Goal: Task Accomplishment & Management: Manage account settings

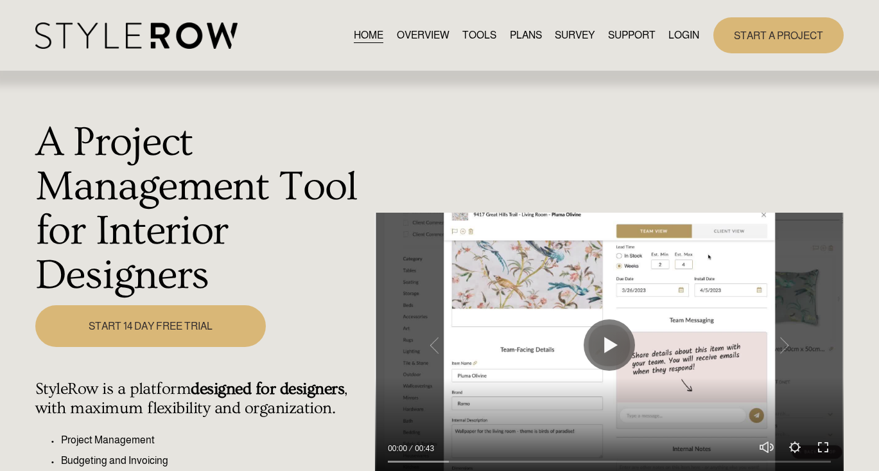
click at [687, 34] on link "LOGIN" at bounding box center [684, 34] width 31 height 17
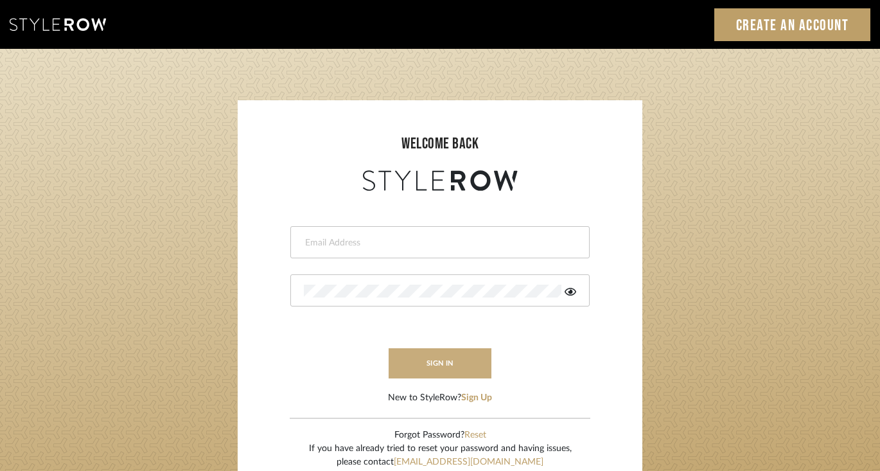
type input "felicia@onyxandoakinteriors.com"
click at [421, 371] on button "sign in" at bounding box center [440, 363] width 103 height 30
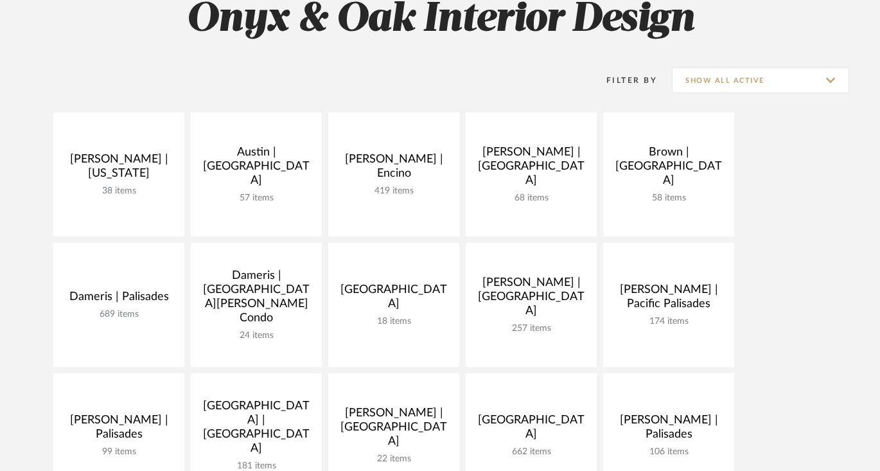
scroll to position [186, 0]
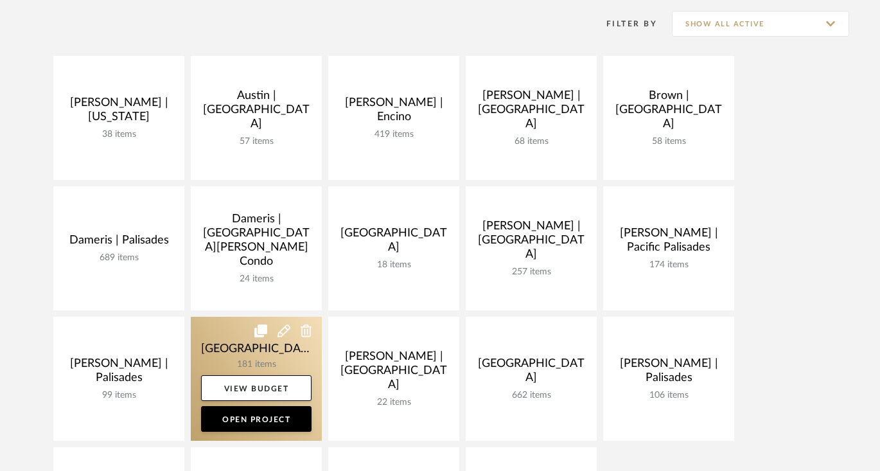
click at [225, 354] on link at bounding box center [256, 379] width 131 height 124
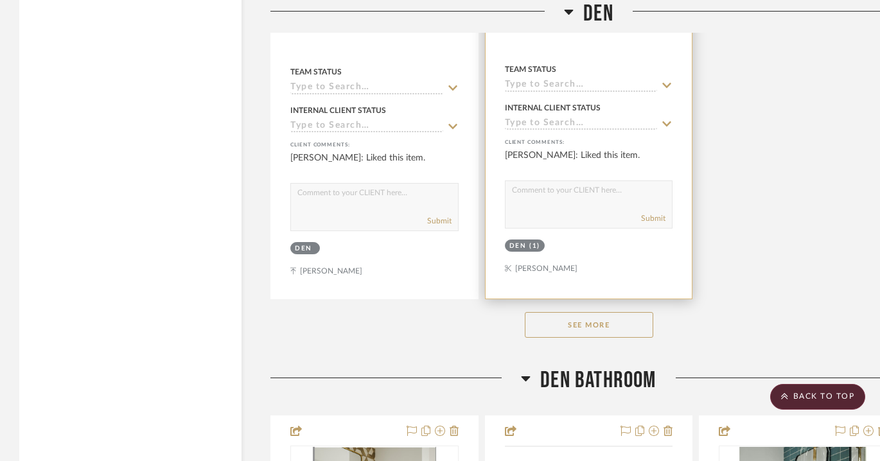
scroll to position [14222, 0]
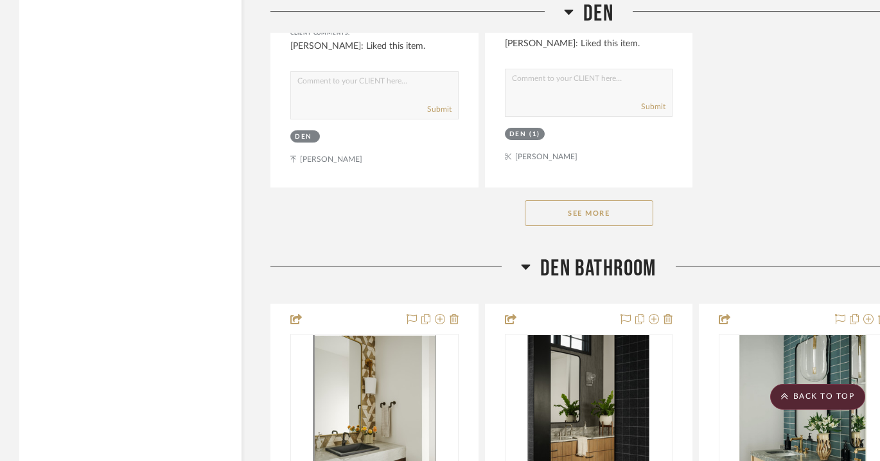
click at [566, 202] on button "See More" at bounding box center [589, 213] width 128 height 26
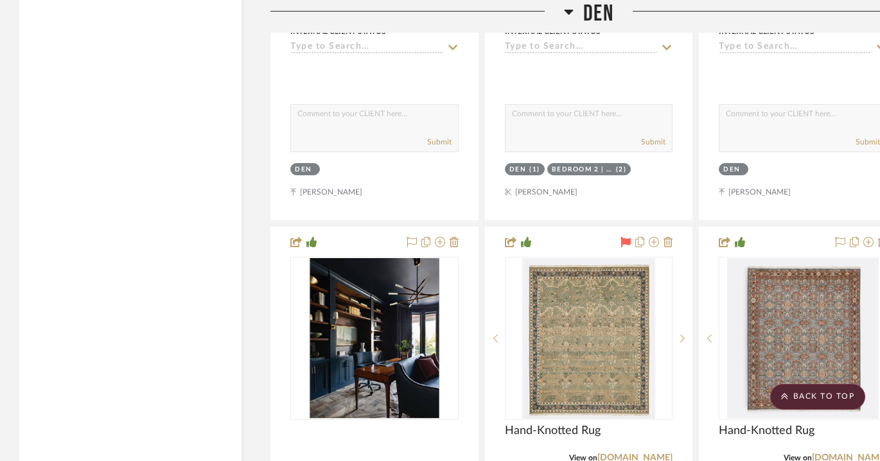
scroll to position [13648, 0]
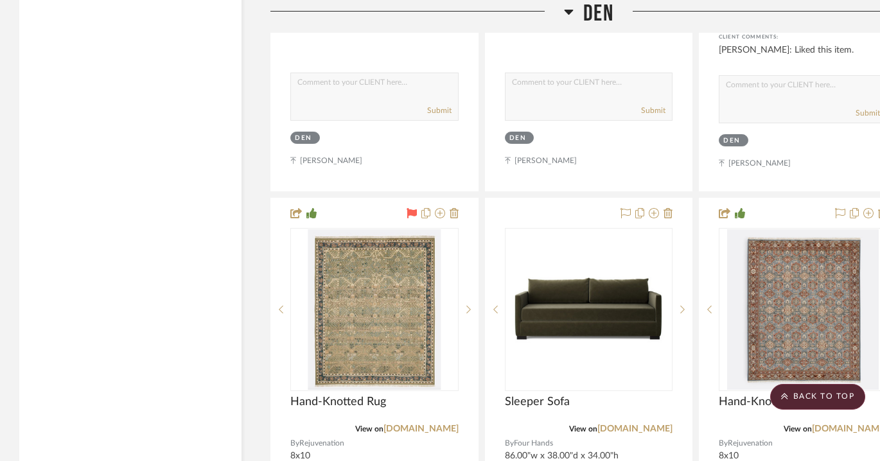
drag, startPoint x: 624, startPoint y: 146, endPoint x: 718, endPoint y: 380, distance: 251.9
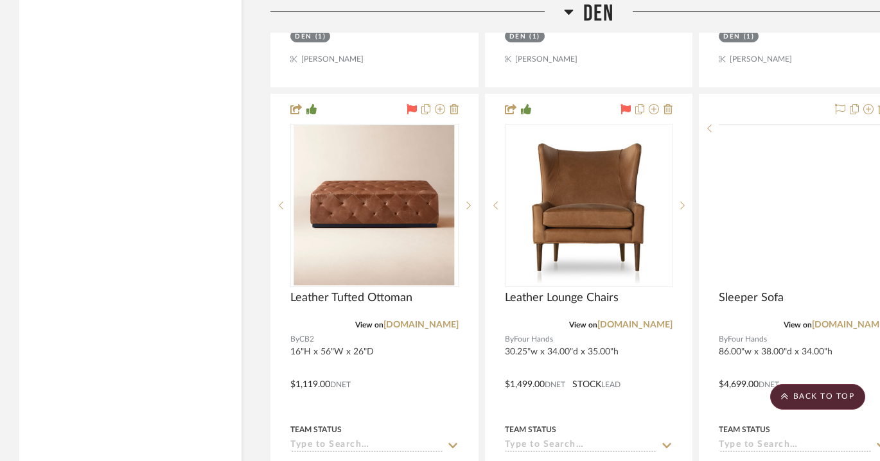
scroll to position [14321, 0]
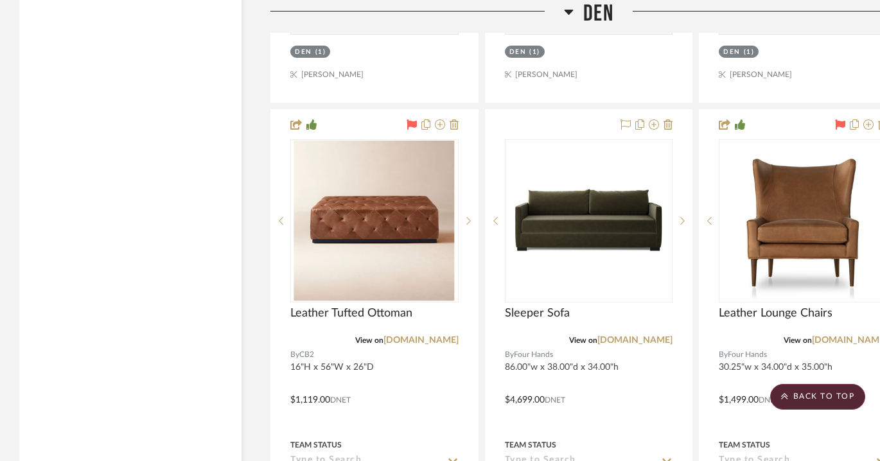
drag, startPoint x: 763, startPoint y: 88, endPoint x: 753, endPoint y: 88, distance: 10.3
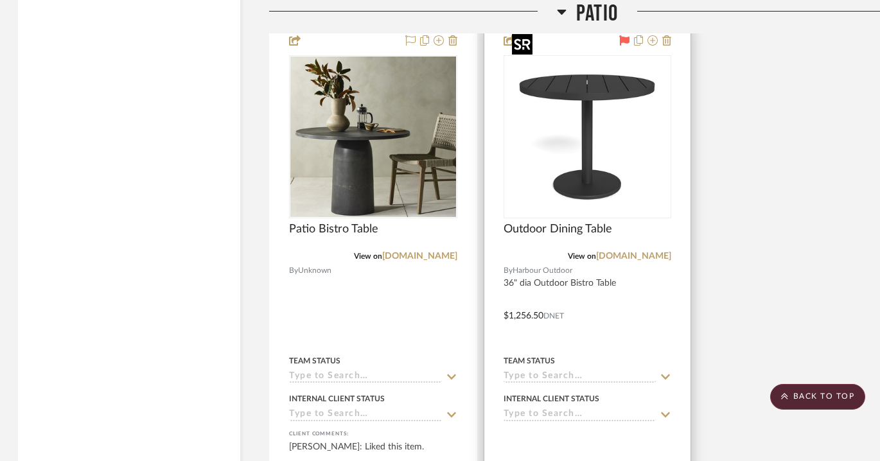
scroll to position [18764, 1]
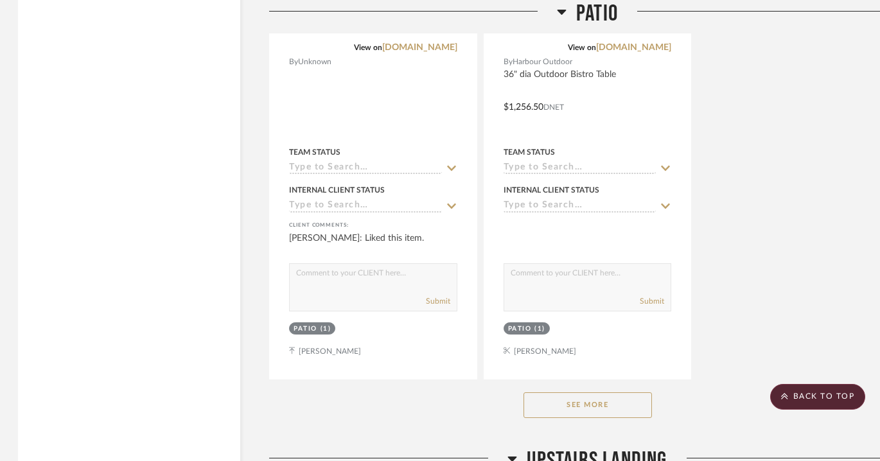
click at [608, 392] on button "See More" at bounding box center [587, 405] width 128 height 26
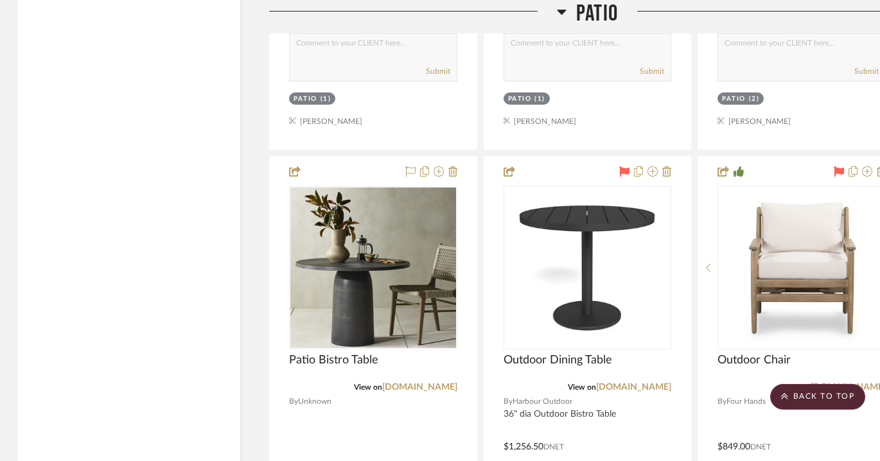
scroll to position [18590, 1]
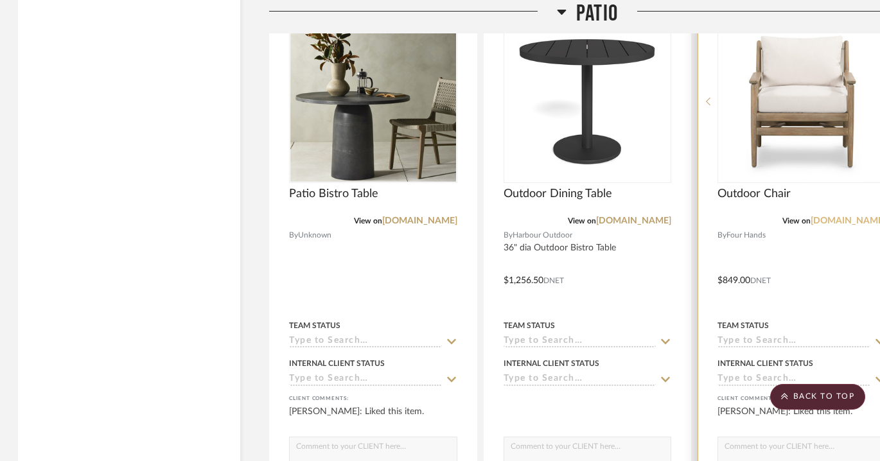
click at [847, 216] on link "fourhands.com" at bounding box center [848, 220] width 75 height 9
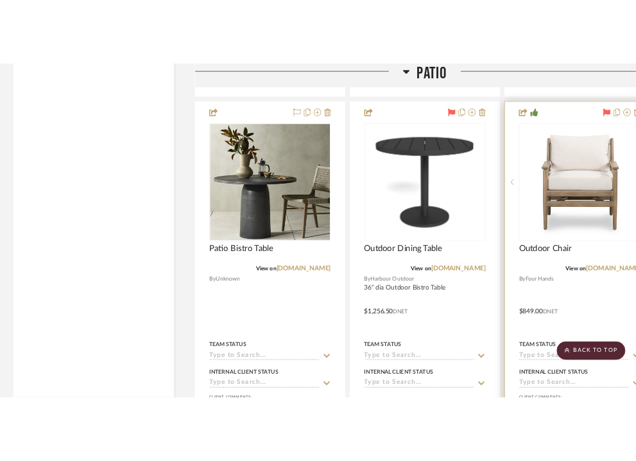
scroll to position [18434, 1]
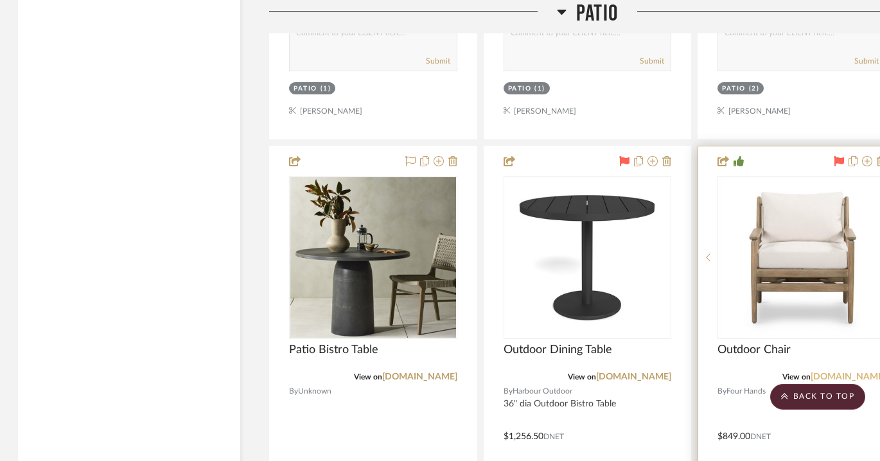
click at [853, 372] on link "fourhands.com" at bounding box center [848, 376] width 75 height 9
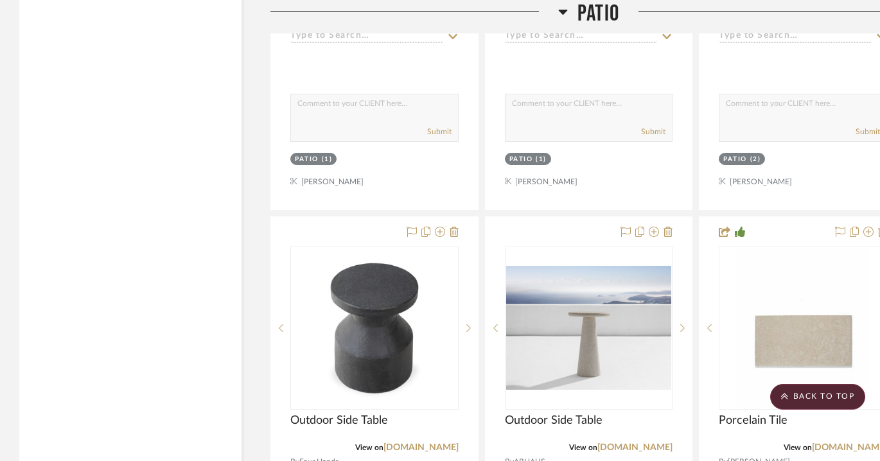
scroll to position [15573, 0]
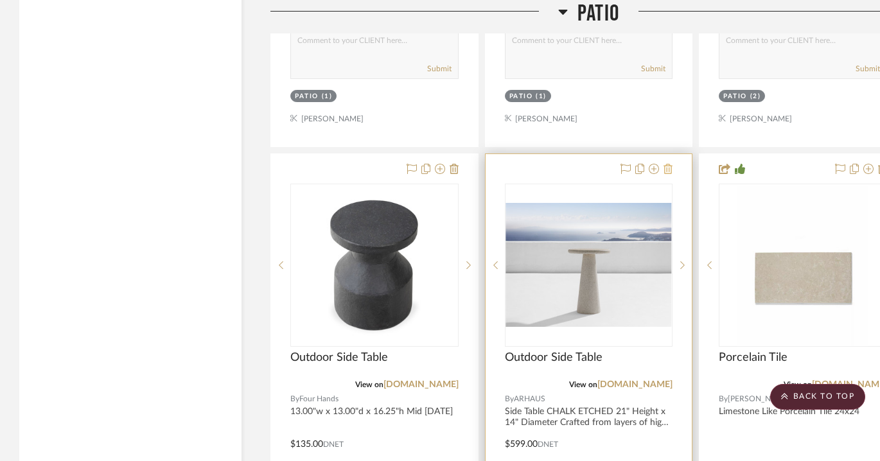
click at [645, 164] on icon at bounding box center [667, 169] width 9 height 10
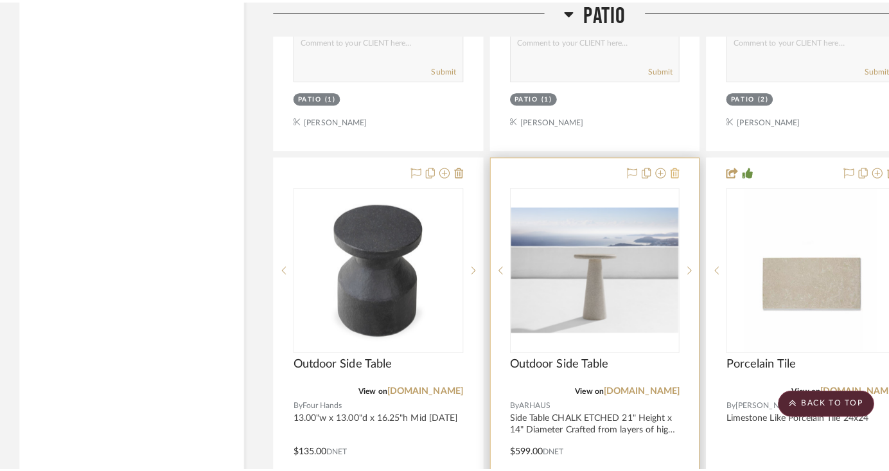
scroll to position [0, 0]
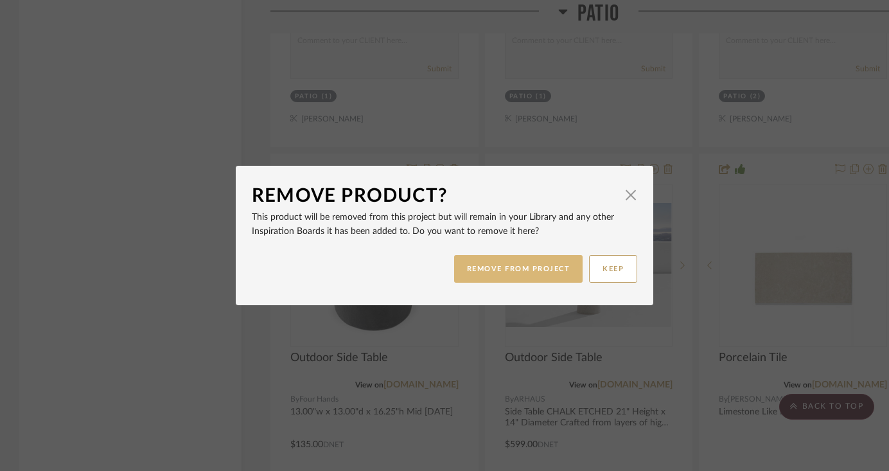
click at [501, 268] on button "REMOVE FROM PROJECT" at bounding box center [518, 269] width 129 height 28
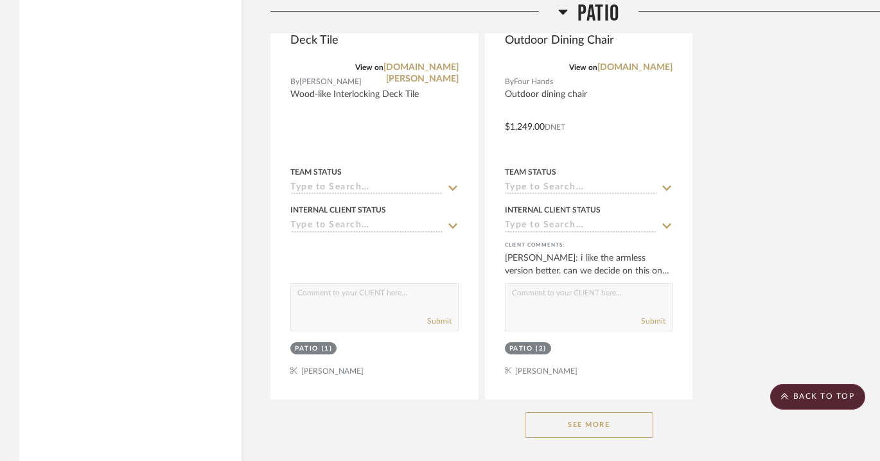
scroll to position [16461, 0]
click at [571, 412] on button "See More" at bounding box center [589, 425] width 128 height 26
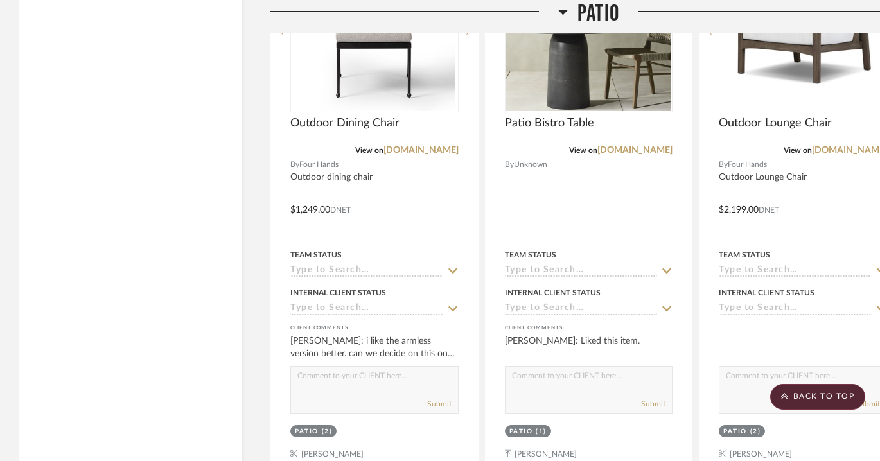
scroll to position [16574, 0]
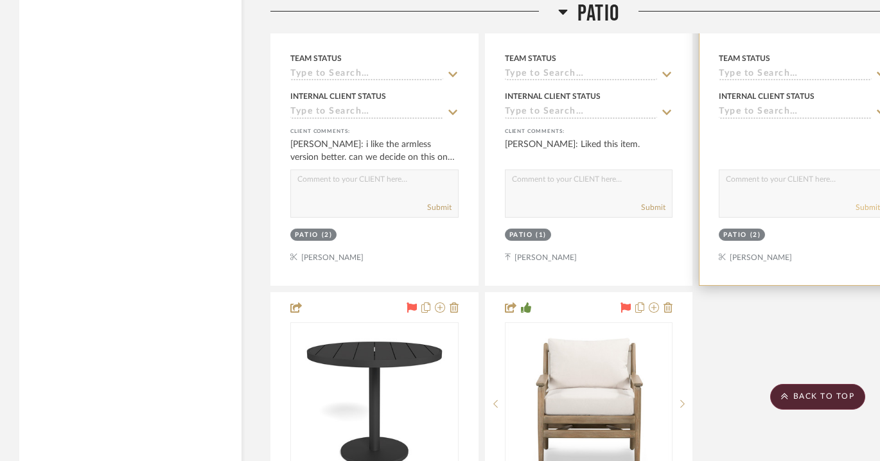
drag, startPoint x: 828, startPoint y: 249, endPoint x: 825, endPoint y: 313, distance: 64.3
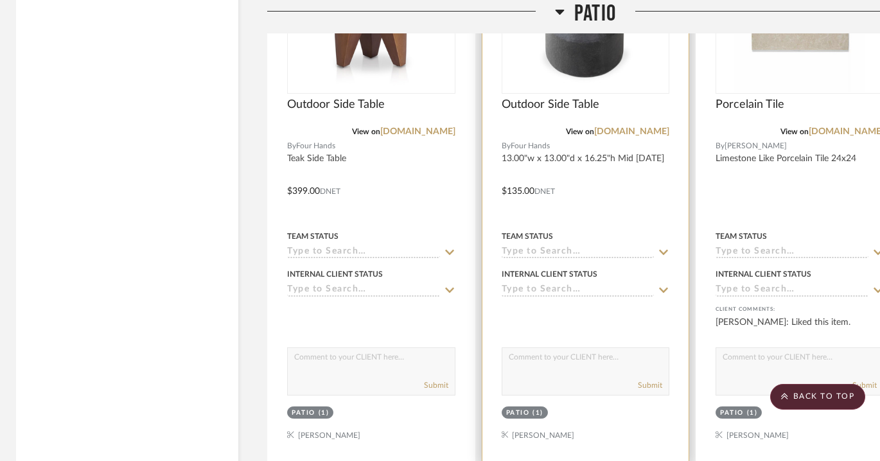
scroll to position [15455, 3]
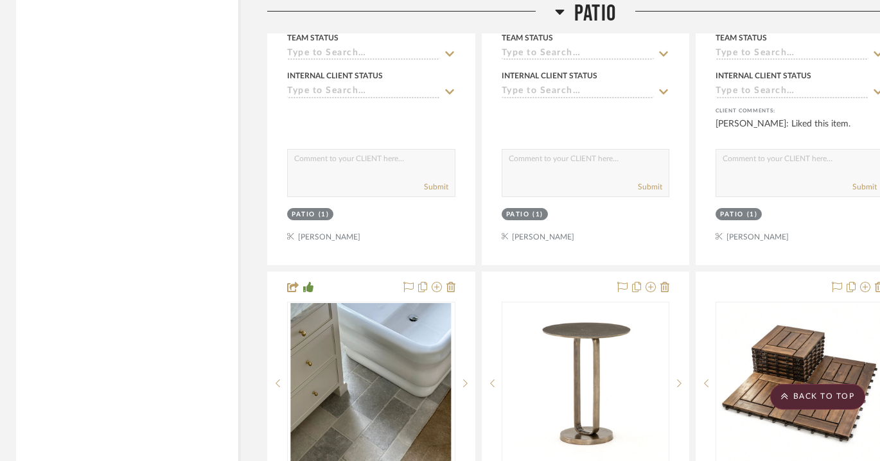
drag, startPoint x: 431, startPoint y: 222, endPoint x: 610, endPoint y: 367, distance: 230.6
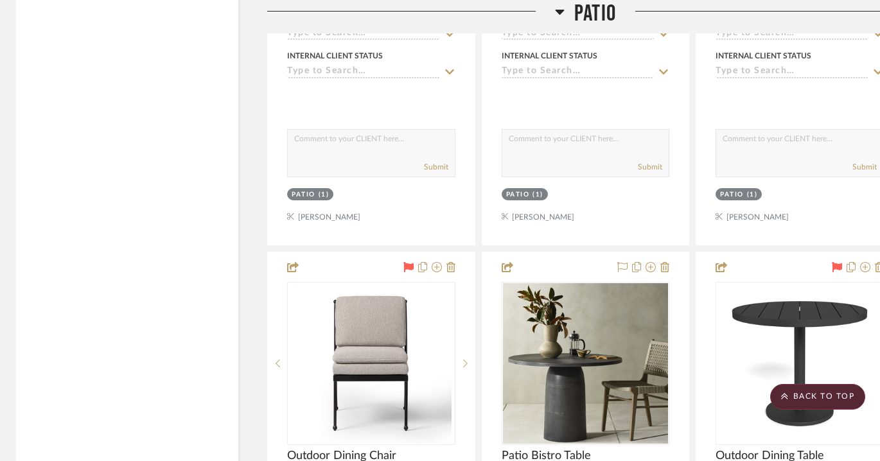
scroll to position [16081, 3]
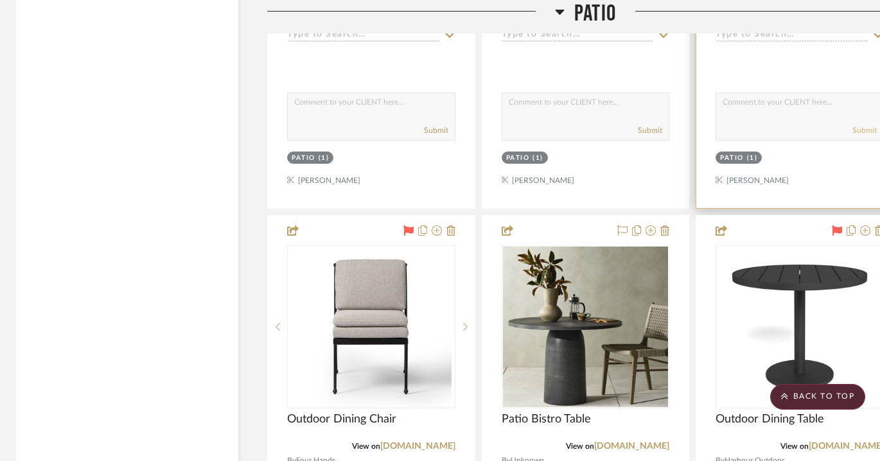
drag, startPoint x: 849, startPoint y: 160, endPoint x: 860, endPoint y: 260, distance: 100.8
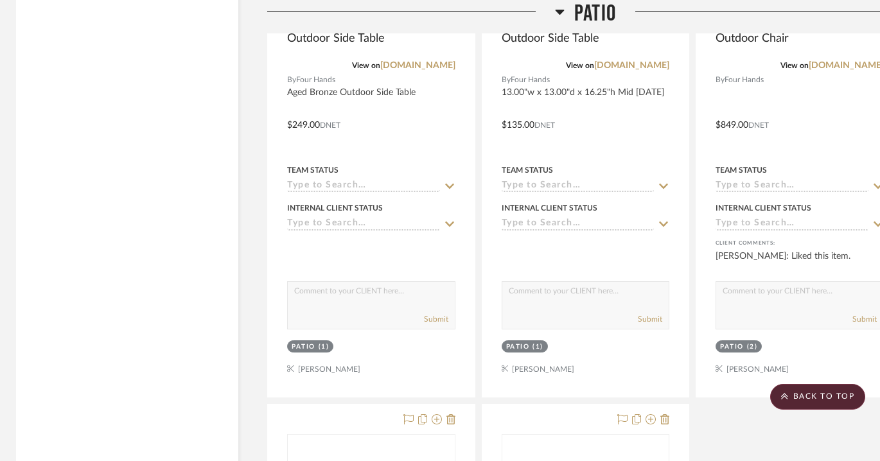
scroll to position [16552, 3]
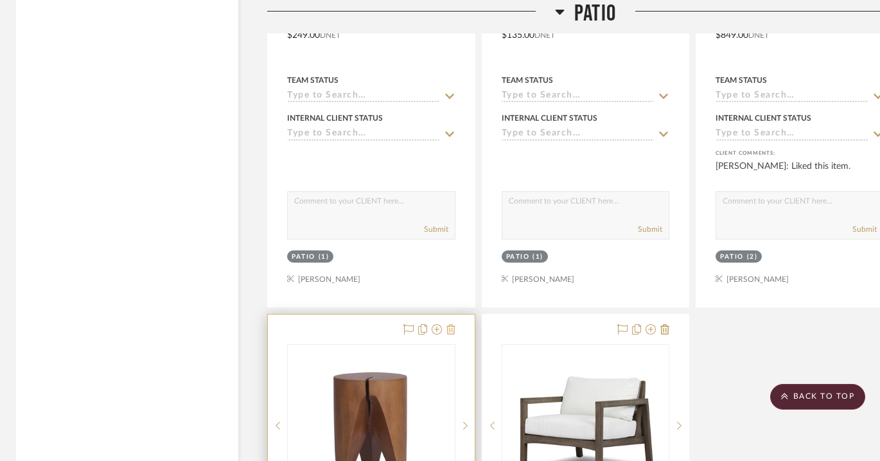
click at [448, 324] on icon at bounding box center [450, 329] width 9 height 10
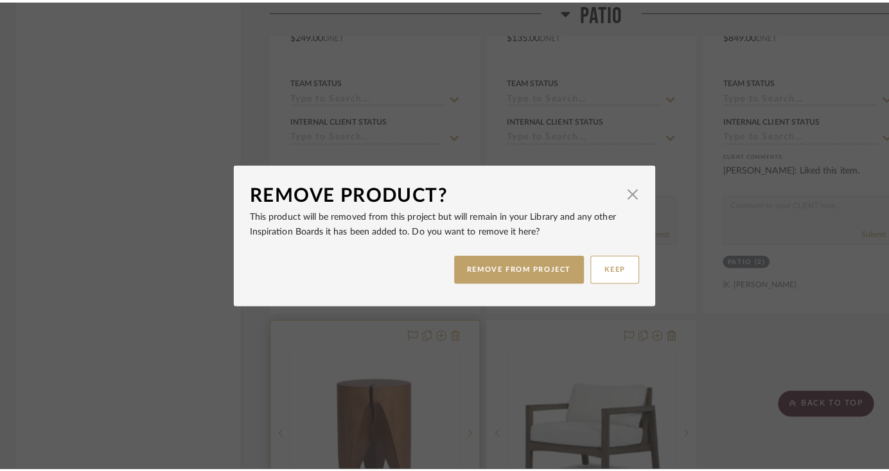
scroll to position [0, 0]
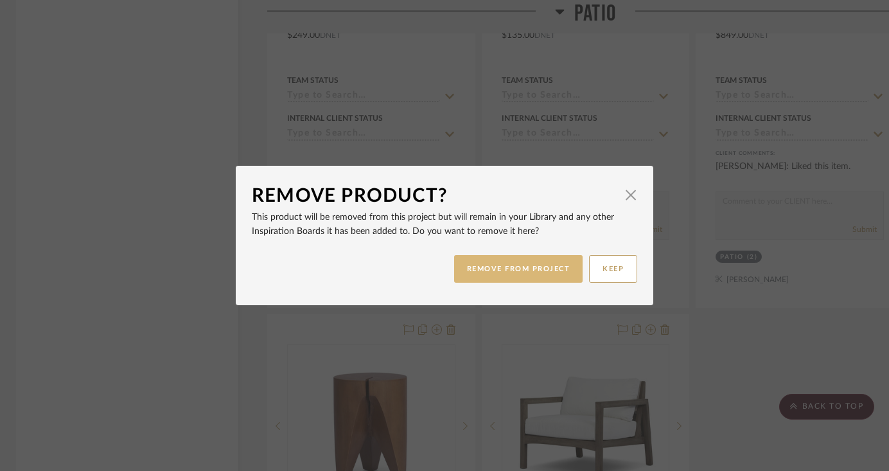
click at [523, 261] on button "REMOVE FROM PROJECT" at bounding box center [518, 269] width 129 height 28
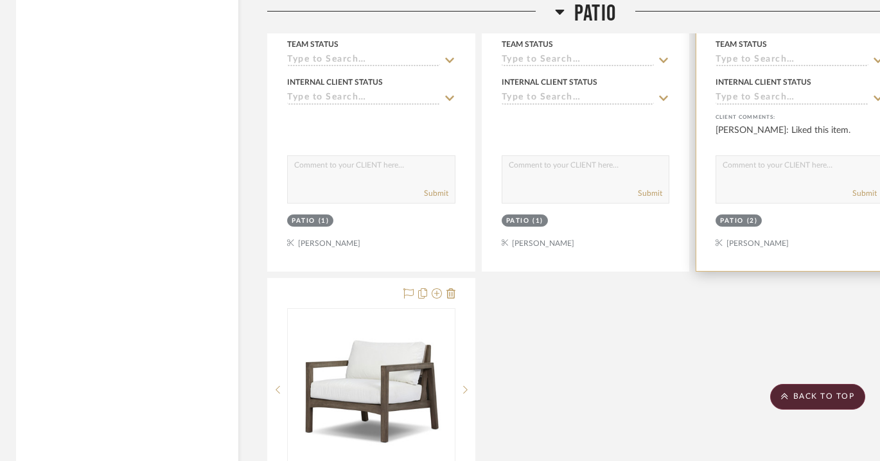
scroll to position [16626, 3]
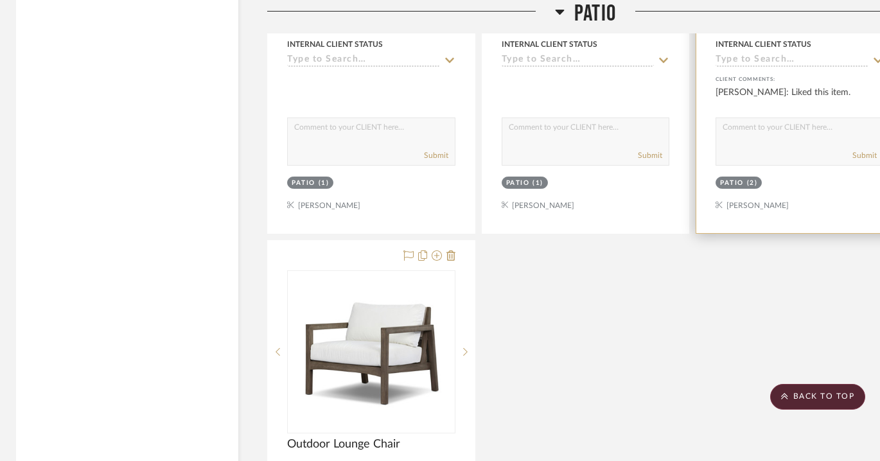
drag, startPoint x: 435, startPoint y: 193, endPoint x: 704, endPoint y: 193, distance: 269.1
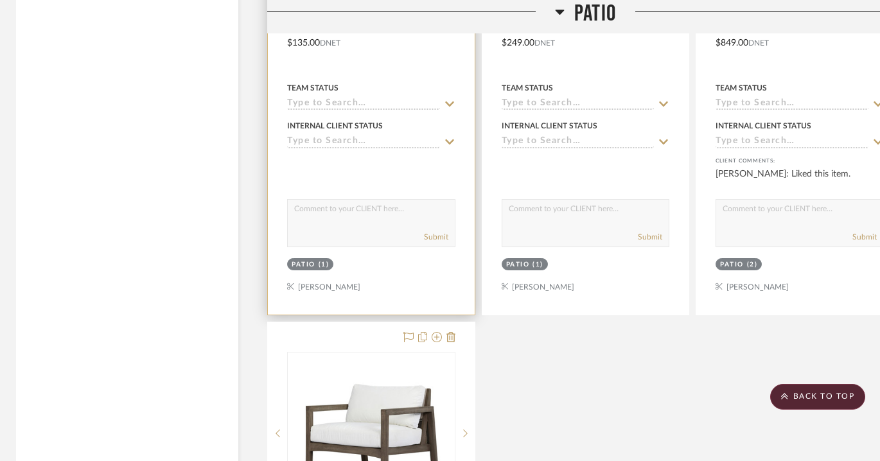
scroll to position [16615, 3]
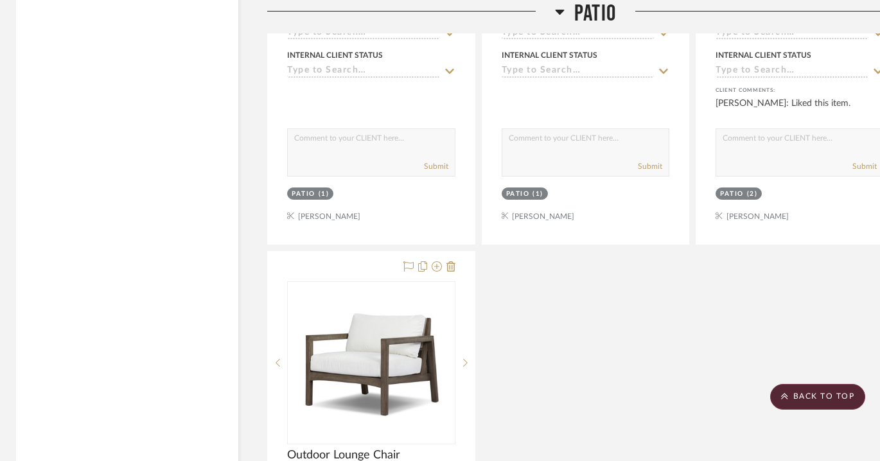
drag, startPoint x: 434, startPoint y: 198, endPoint x: 491, endPoint y: 294, distance: 111.5
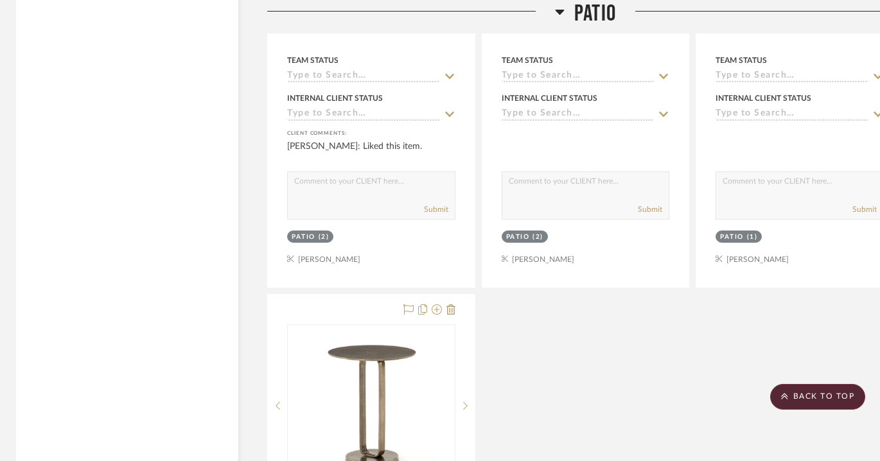
scroll to position [16557, 3]
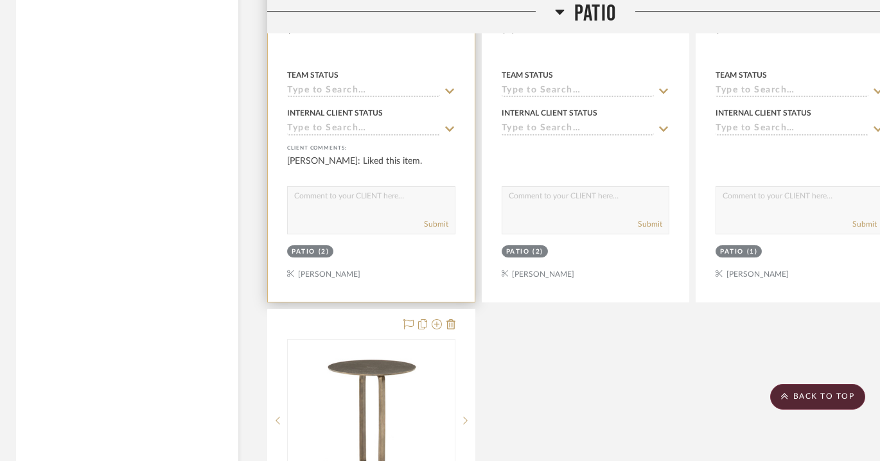
drag, startPoint x: 350, startPoint y: 301, endPoint x: 449, endPoint y: 233, distance: 119.7
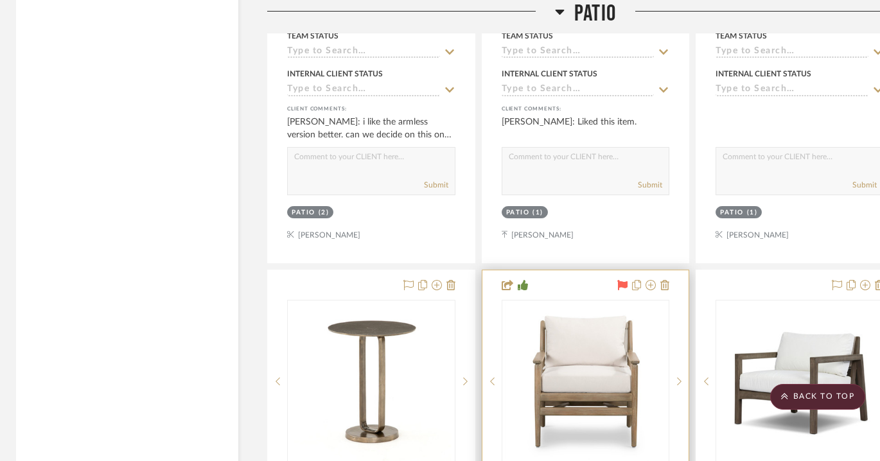
scroll to position [16111, 3]
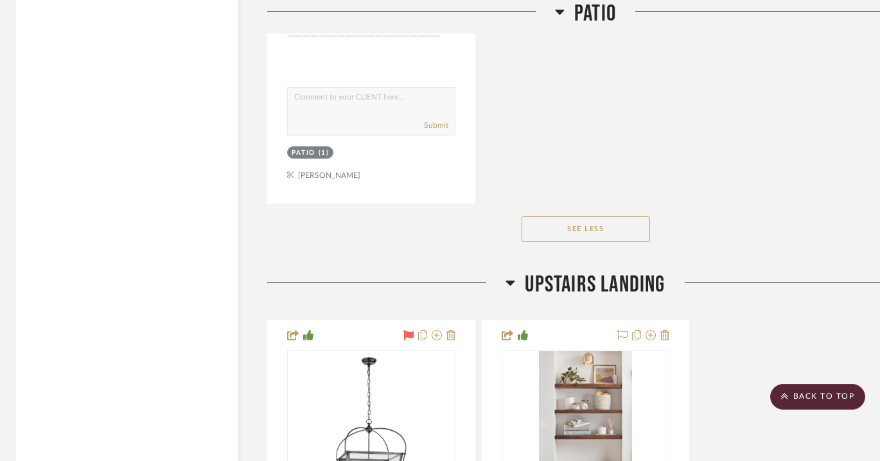
scroll to position [17261, 3]
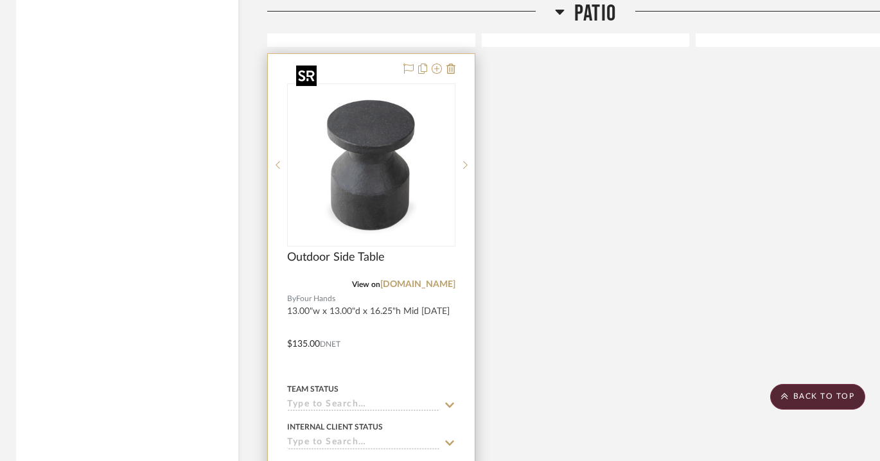
click at [365, 134] on img "0" at bounding box center [371, 165] width 161 height 161
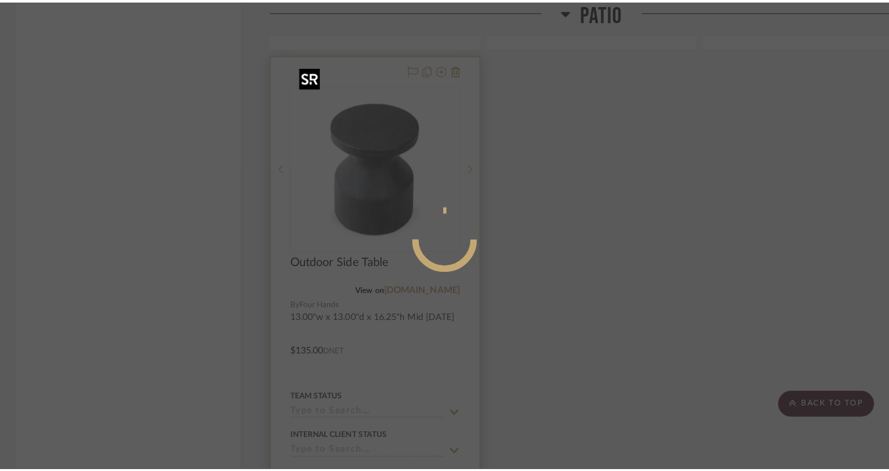
scroll to position [0, 0]
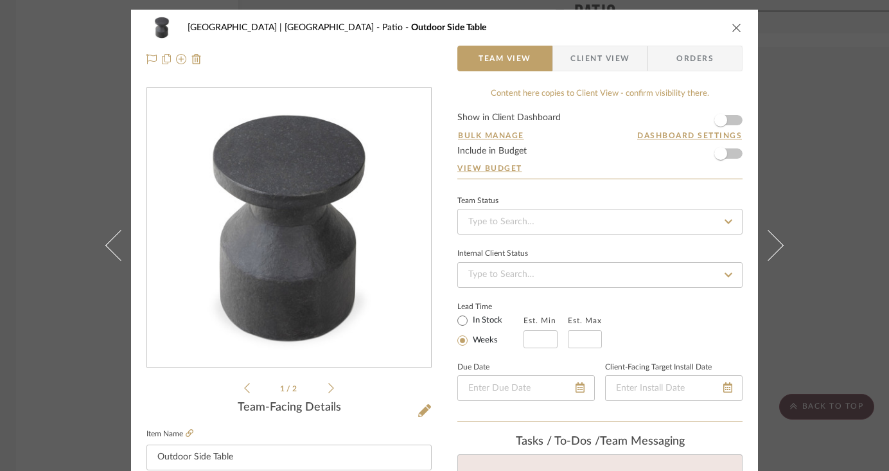
click at [595, 62] on span "Client View" at bounding box center [599, 59] width 59 height 26
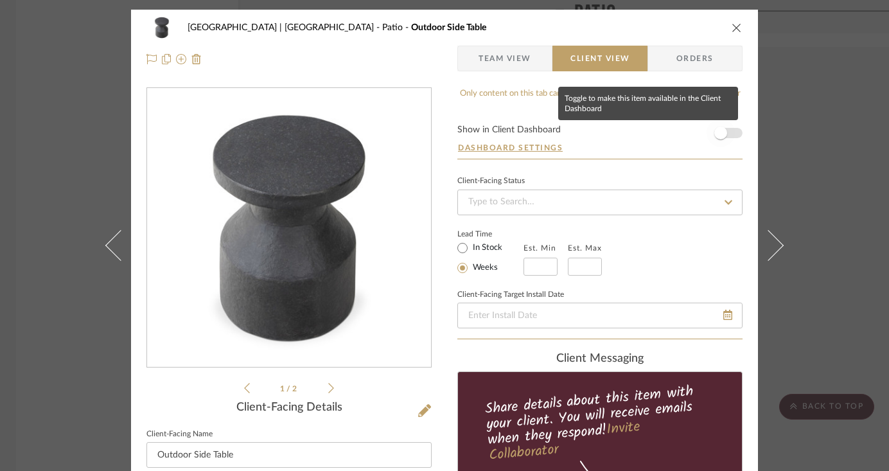
click at [645, 134] on span "button" at bounding box center [720, 133] width 13 height 13
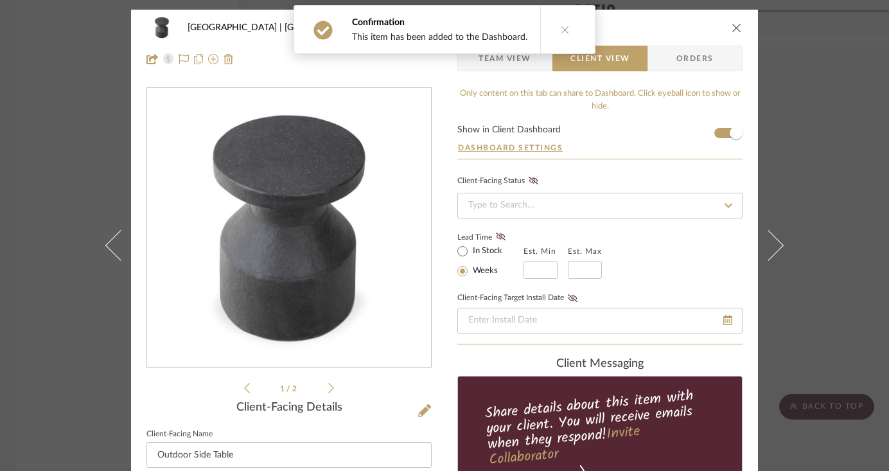
click at [645, 30] on icon "close" at bounding box center [737, 27] width 10 height 10
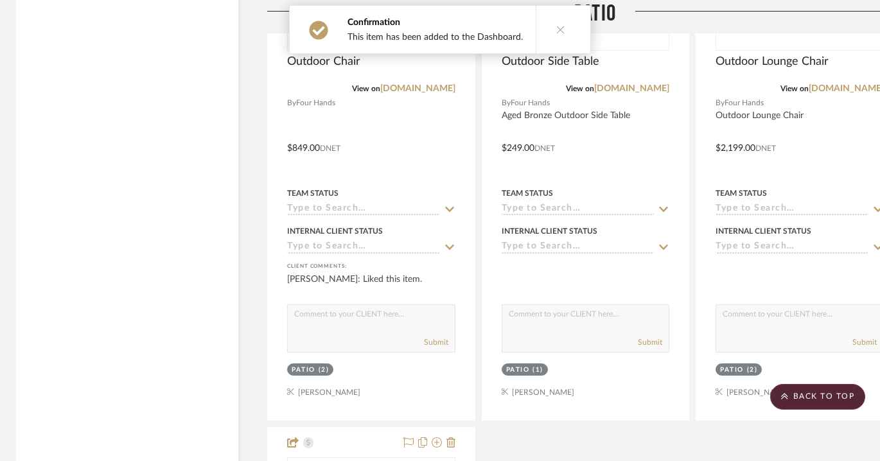
scroll to position [16229, 3]
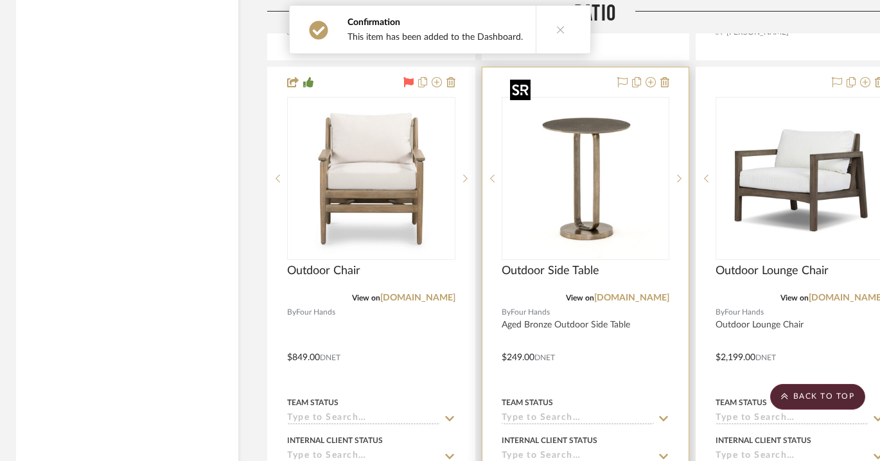
click at [611, 146] on img "0" at bounding box center [585, 178] width 161 height 161
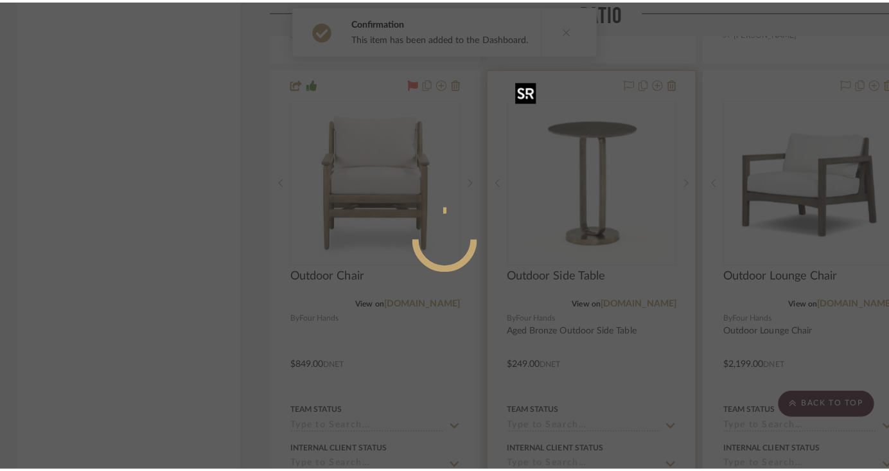
scroll to position [0, 0]
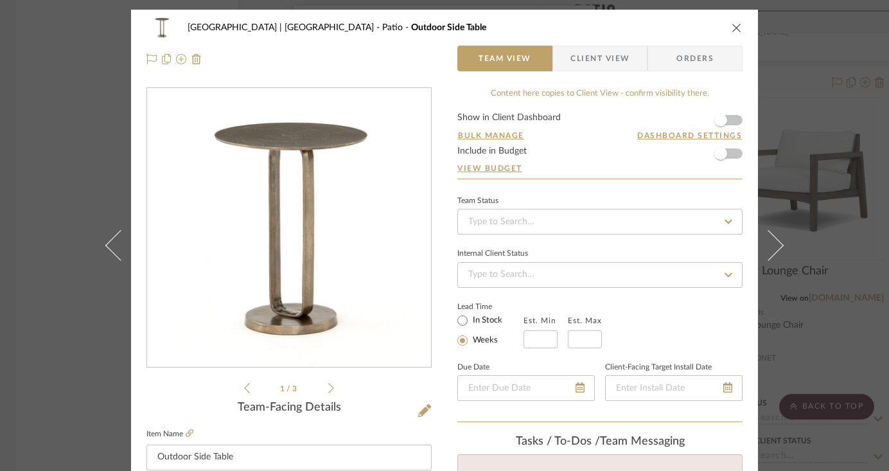
click at [608, 50] on span "Client View" at bounding box center [599, 59] width 59 height 26
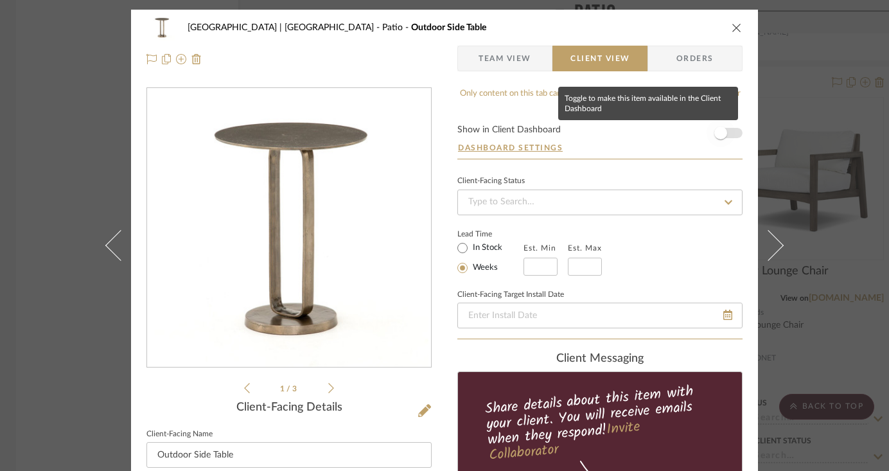
click at [645, 138] on span "button" at bounding box center [720, 133] width 13 height 13
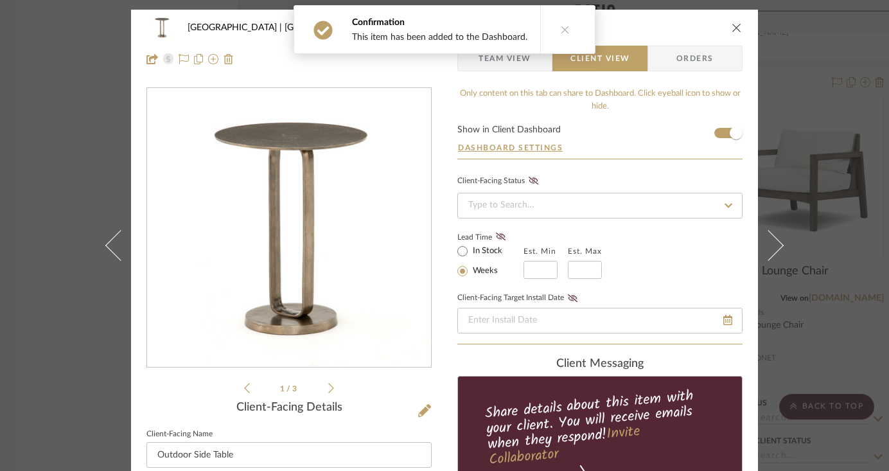
click at [645, 29] on icon "close" at bounding box center [737, 27] width 10 height 10
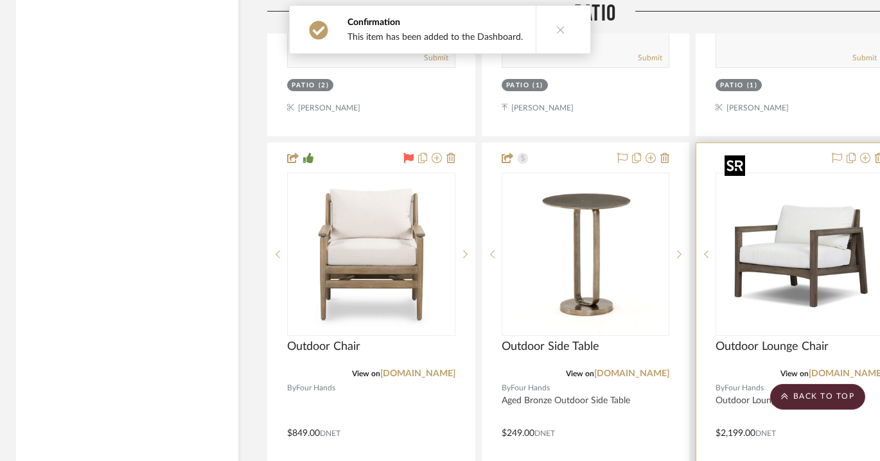
click at [645, 240] on img "0" at bounding box center [799, 254] width 161 height 161
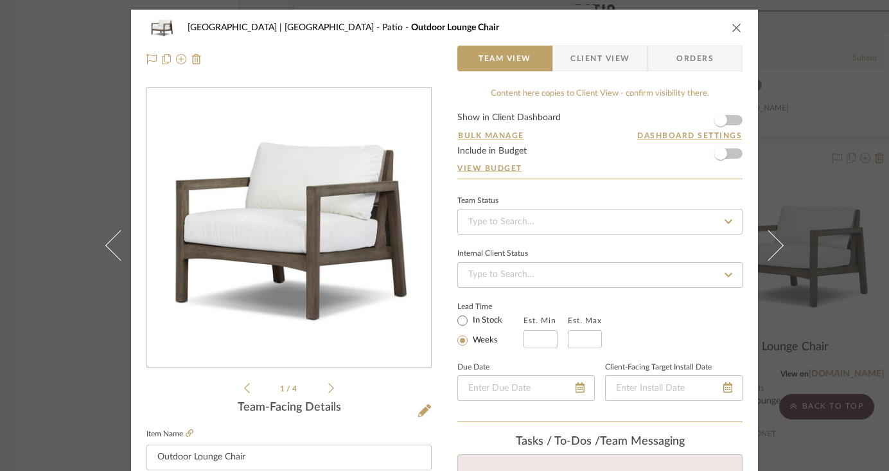
click at [590, 58] on span "Client View" at bounding box center [599, 59] width 59 height 26
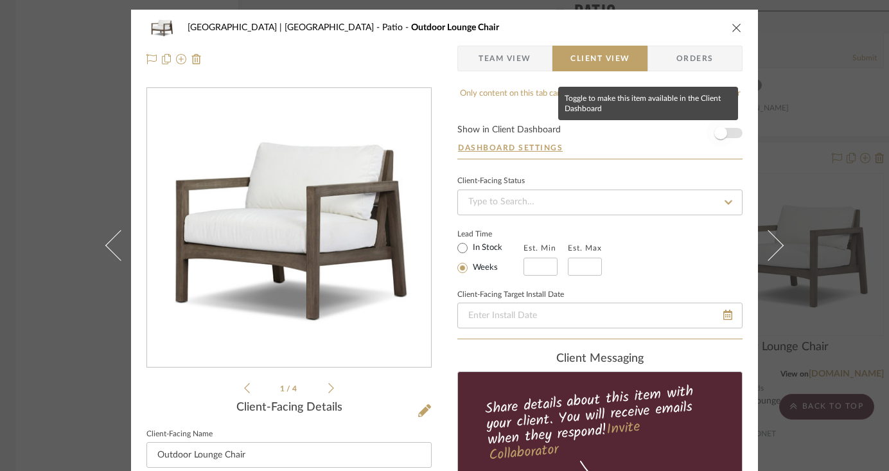
click at [645, 134] on span "button" at bounding box center [720, 133] width 13 height 13
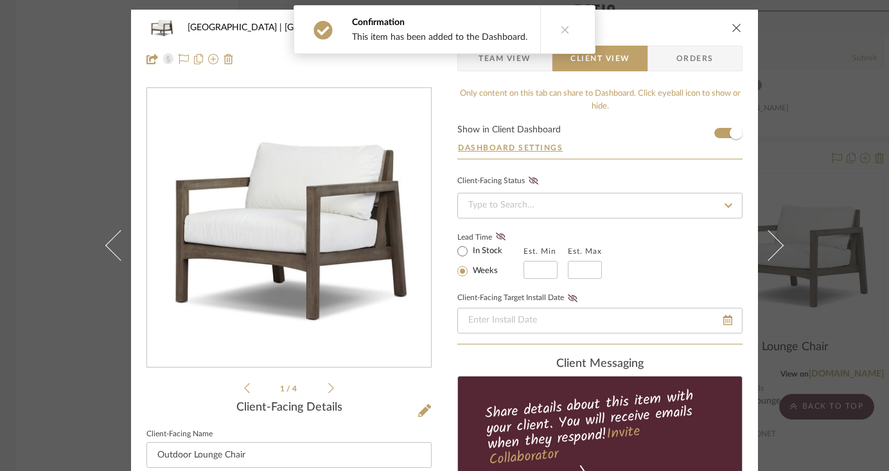
click at [645, 28] on icon "close" at bounding box center [737, 27] width 10 height 10
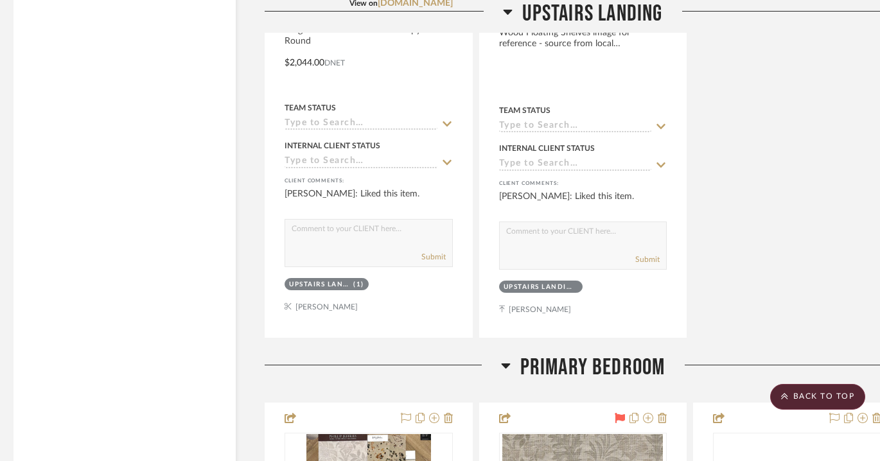
scroll to position [17895, 6]
